Goal: Information Seeking & Learning: Check status

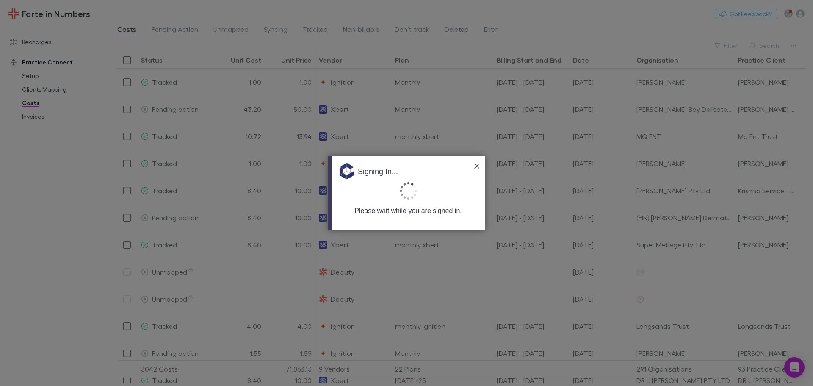
click at [475, 166] on img at bounding box center [476, 165] width 5 height 5
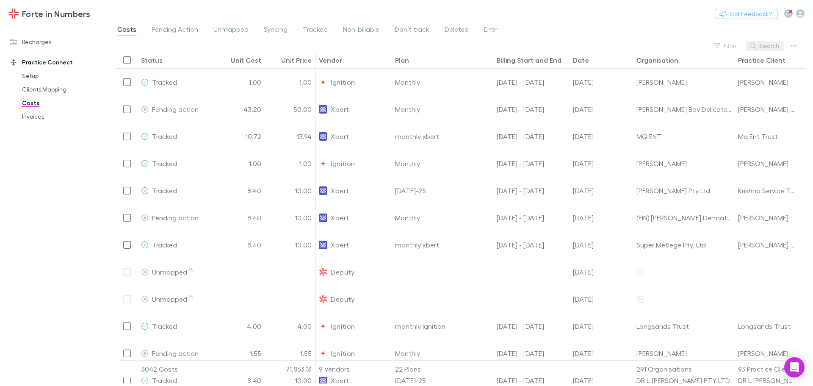
click at [770, 45] on button "Search" at bounding box center [765, 46] width 39 height 10
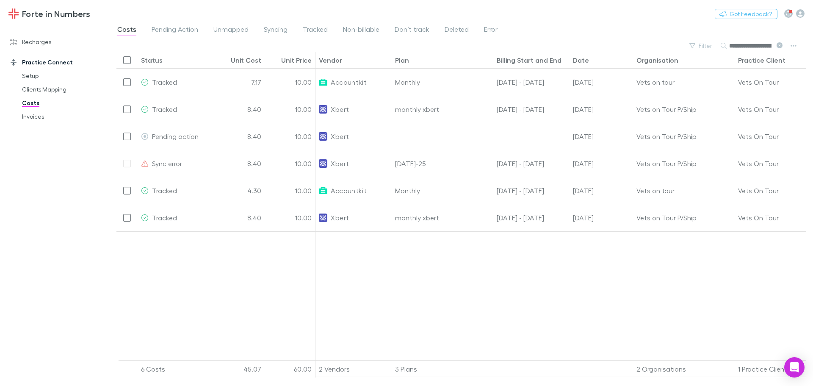
type input "**********"
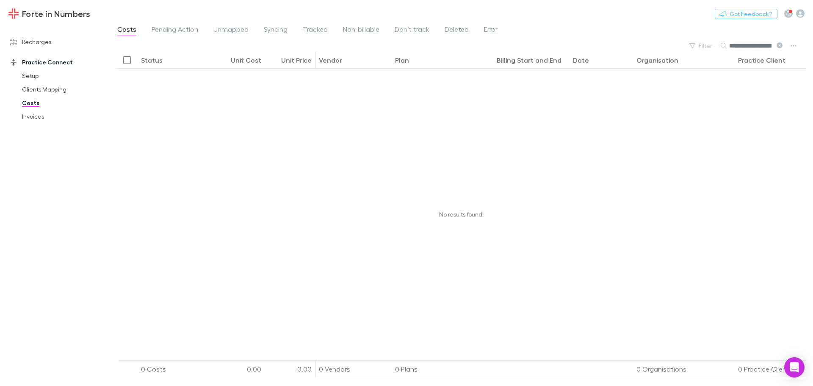
click at [778, 43] on icon at bounding box center [780, 45] width 6 height 6
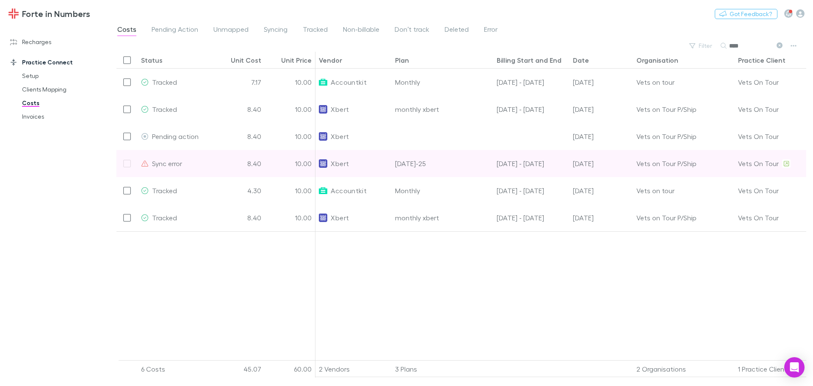
type input "****"
click at [131, 164] on div at bounding box center [126, 163] width 21 height 27
click at [125, 165] on div at bounding box center [126, 163] width 21 height 27
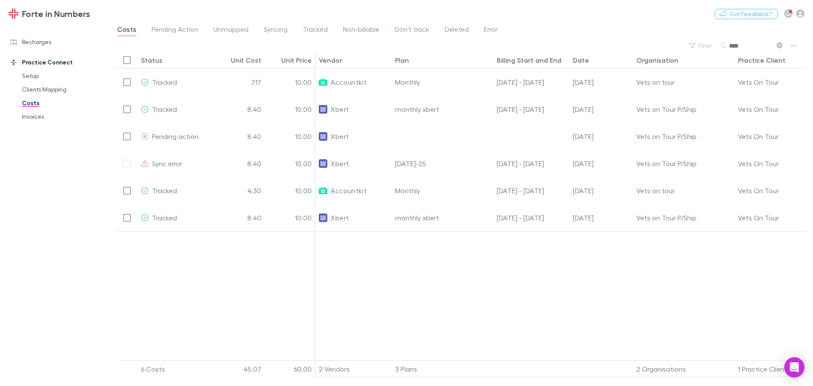
click at [779, 46] on icon at bounding box center [780, 45] width 6 height 6
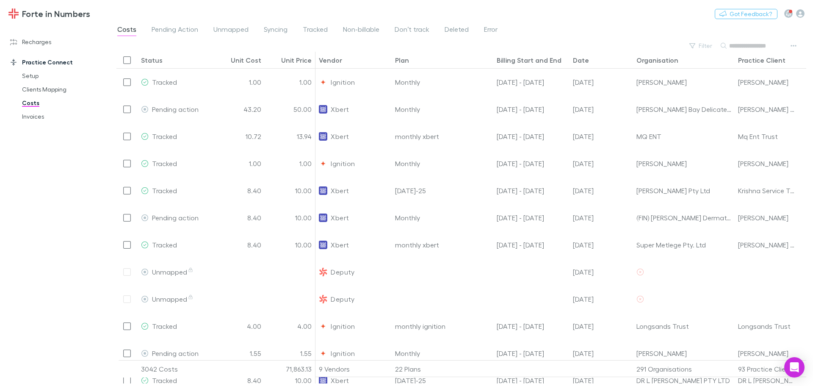
click at [154, 60] on div "Status" at bounding box center [152, 60] width 22 height 8
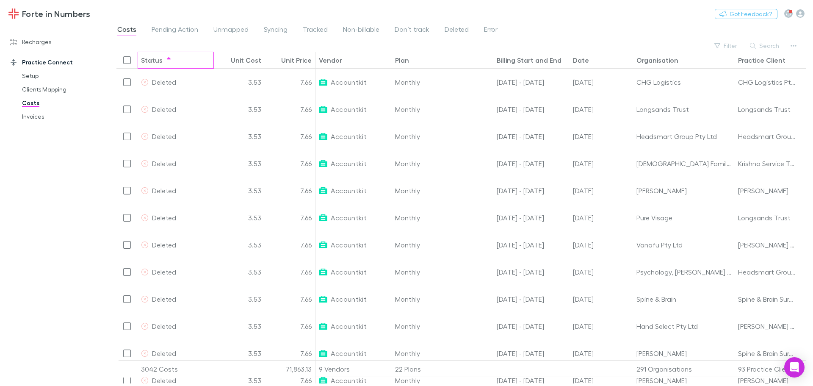
click at [154, 60] on div "Status" at bounding box center [152, 60] width 22 height 8
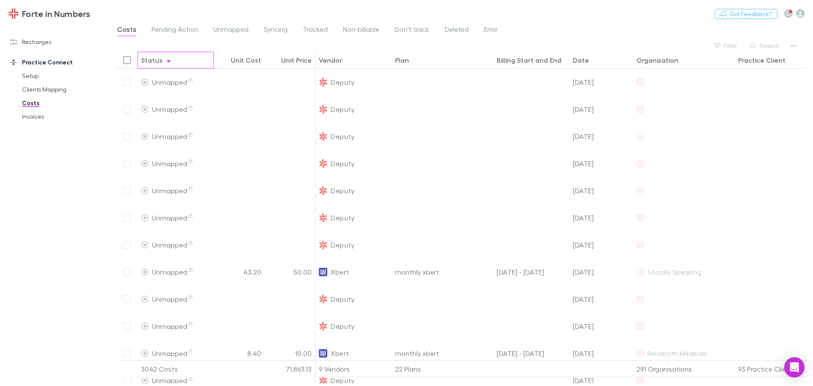
click at [154, 60] on div "Status" at bounding box center [152, 60] width 22 height 8
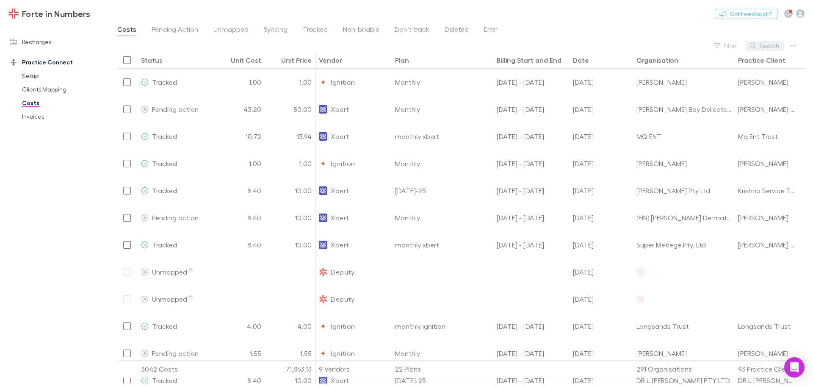
click at [763, 50] on button "Search" at bounding box center [765, 46] width 39 height 10
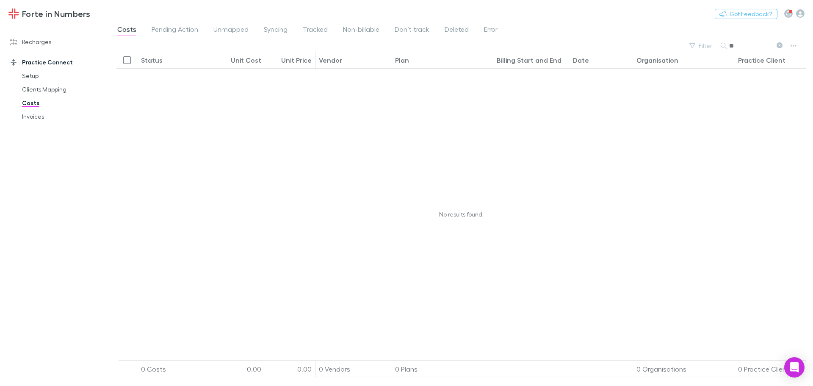
type input "*"
